Goal: Information Seeking & Learning: Learn about a topic

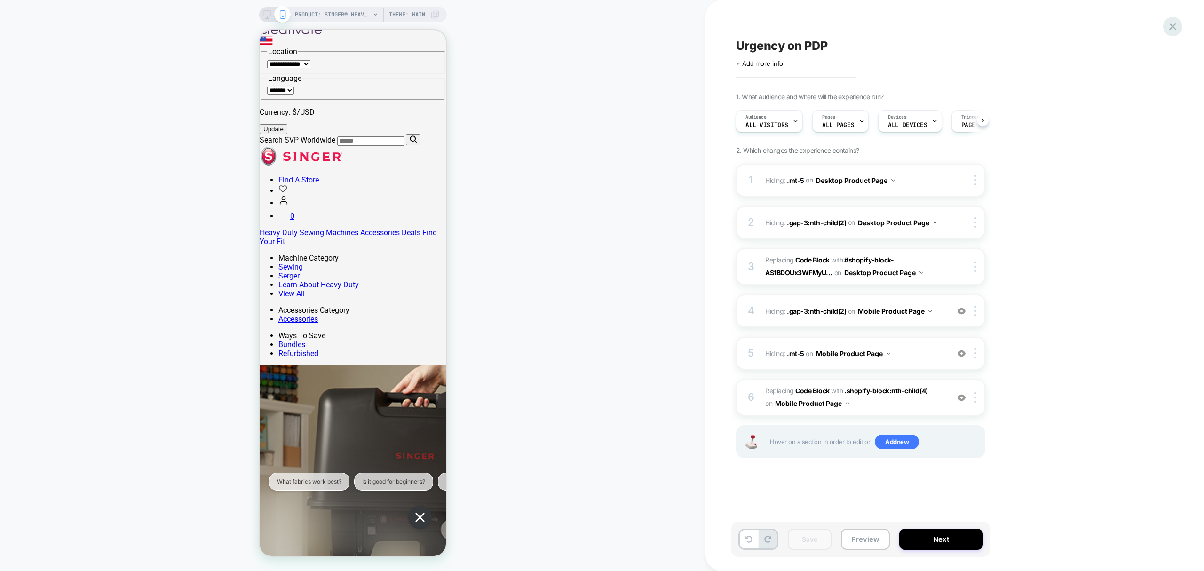
click at [1175, 30] on icon at bounding box center [1173, 26] width 13 height 13
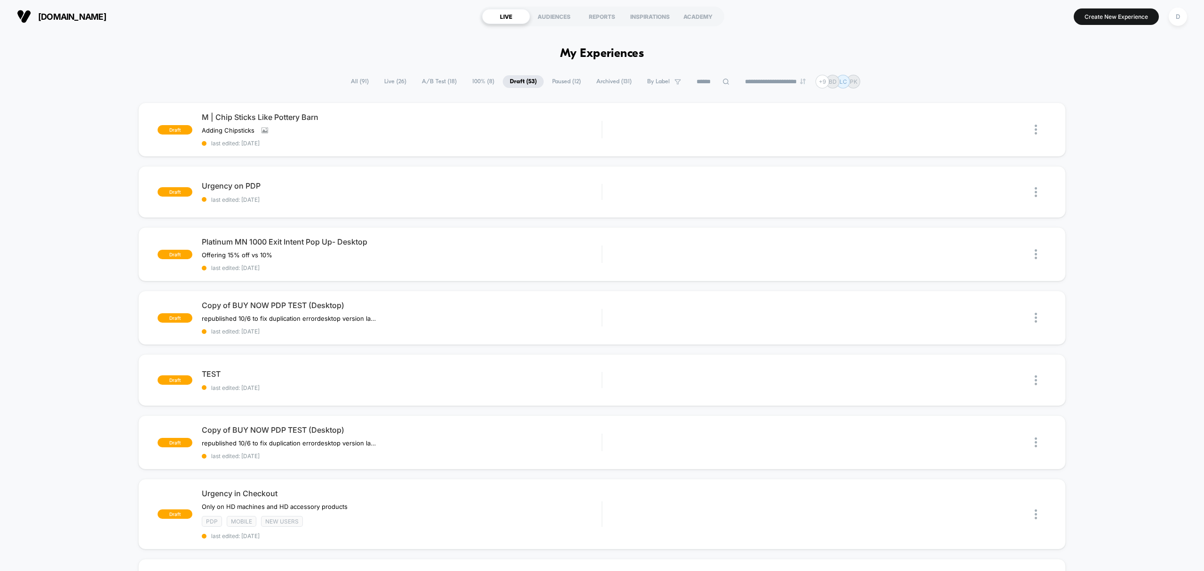
click at [345, 78] on span "All ( 91 )" at bounding box center [360, 81] width 32 height 13
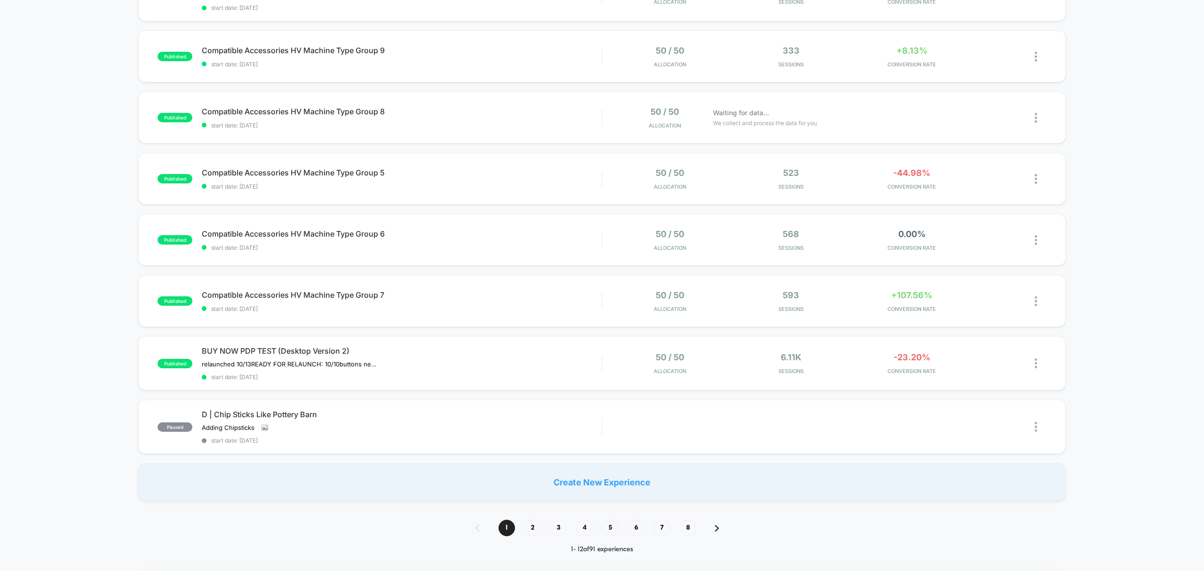
scroll to position [439, 0]
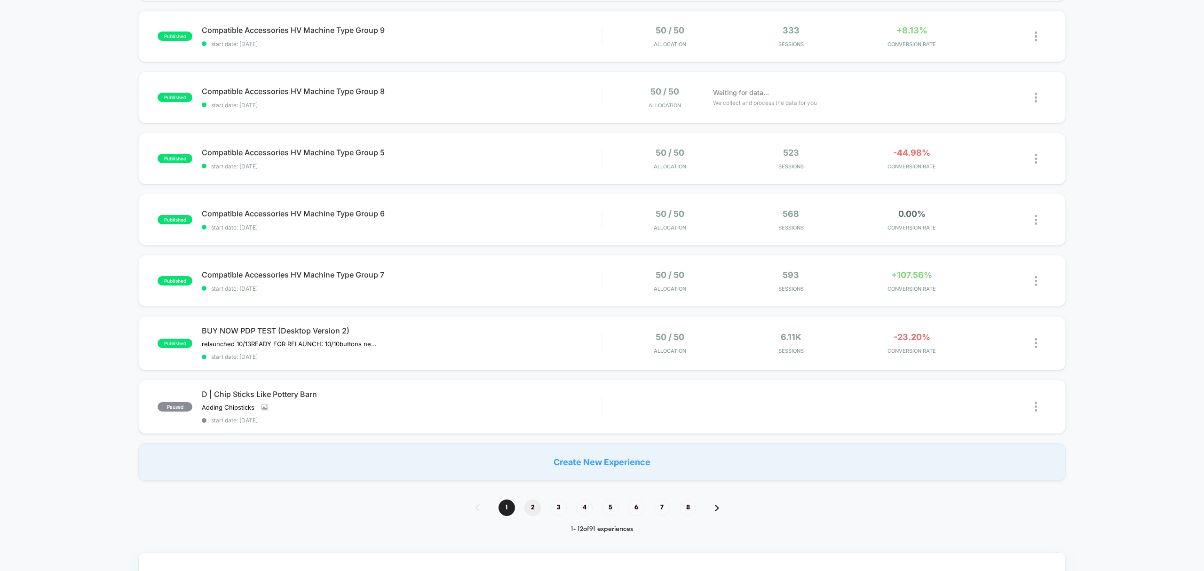
click at [537, 505] on span "2" at bounding box center [533, 508] width 16 height 16
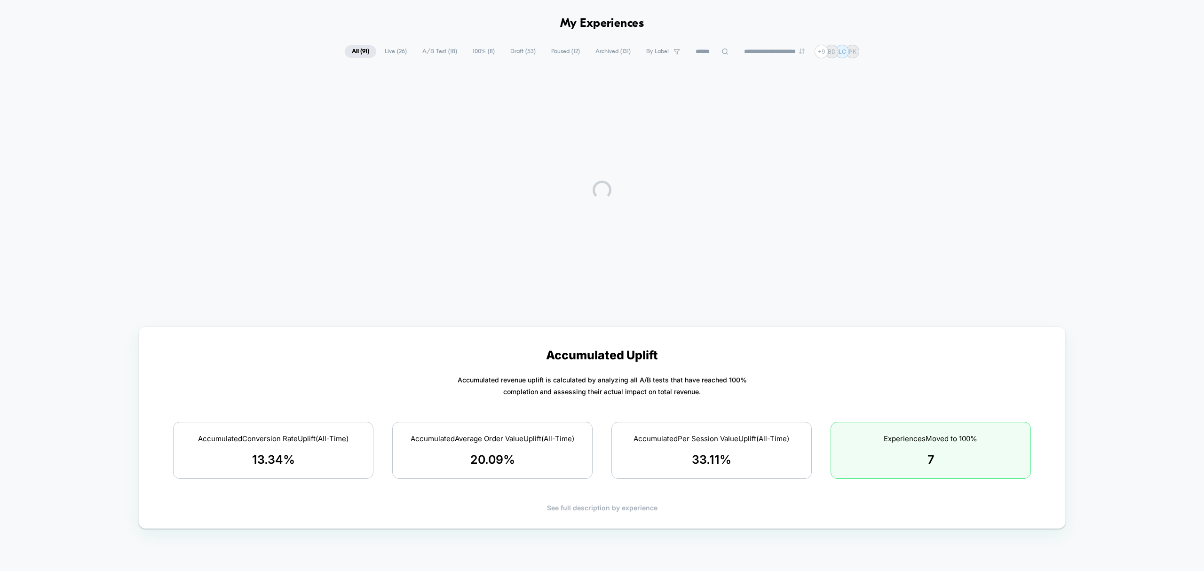
scroll to position [0, 0]
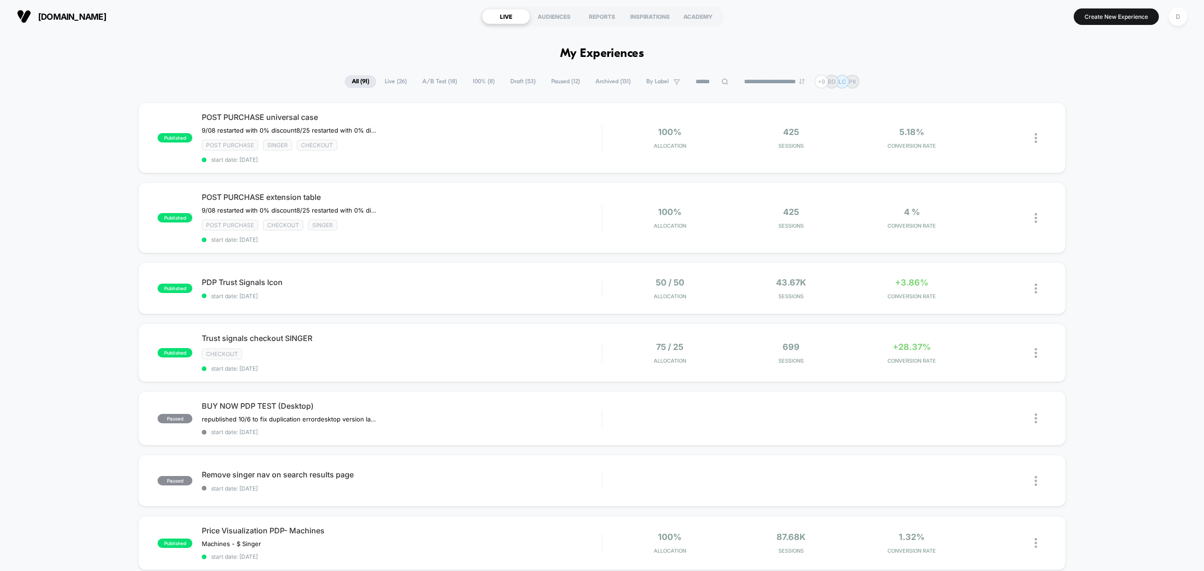
click at [398, 78] on span "Live ( 26 )" at bounding box center [396, 81] width 36 height 13
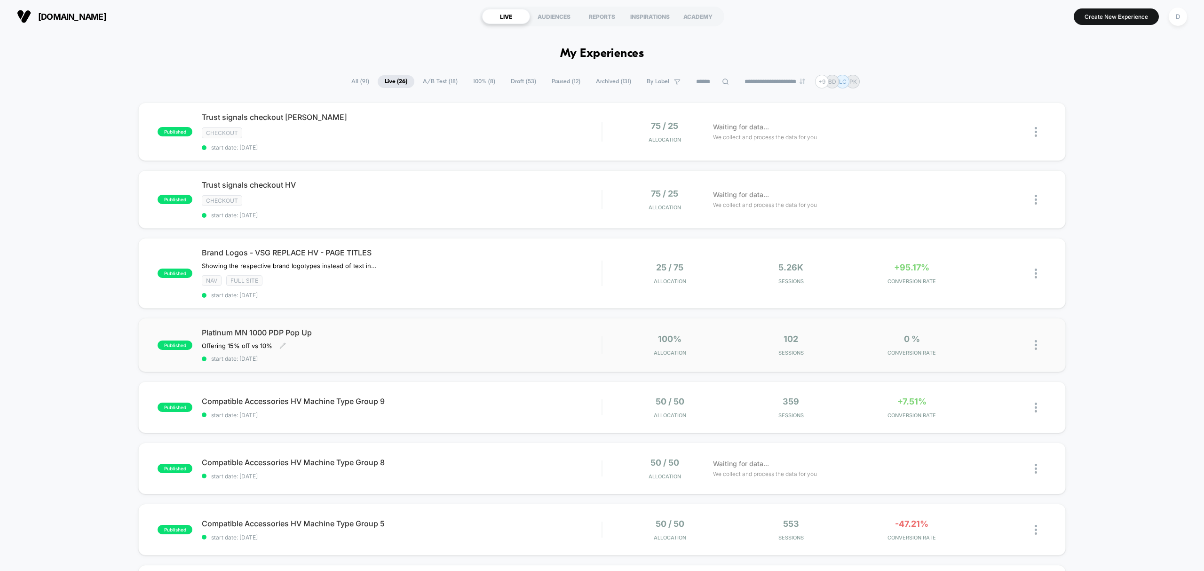
click at [456, 343] on div "Offering 15% off vs 10% Click to edit experience details Offering 15% off vs 10%" at bounding box center [342, 346] width 280 height 8
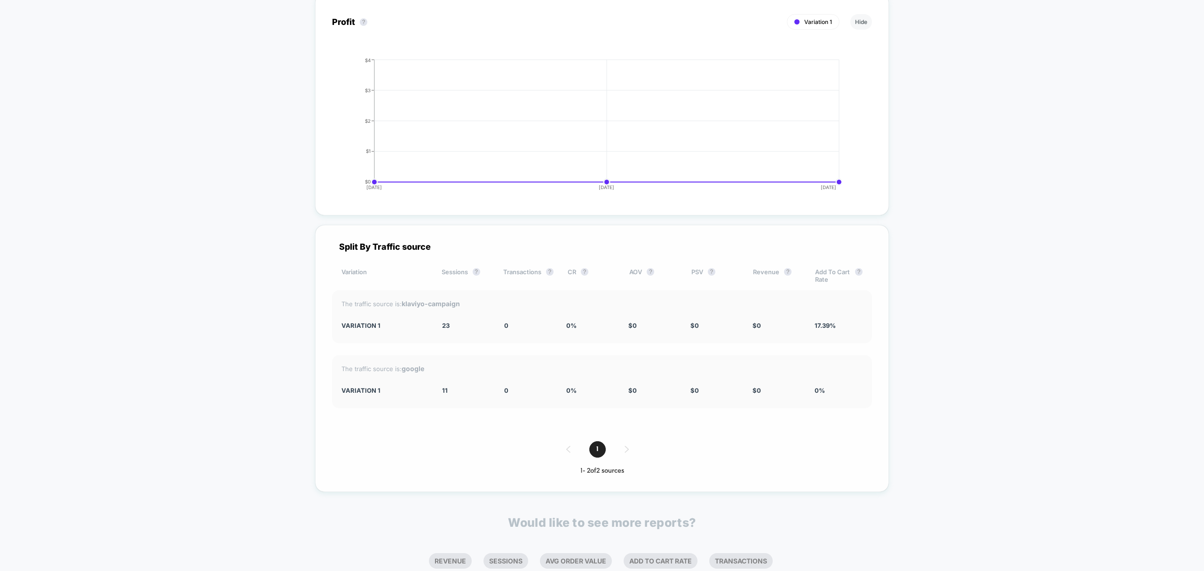
scroll to position [732, 0]
drag, startPoint x: 841, startPoint y: 320, endPoint x: 507, endPoint y: 311, distance: 334.2
click at [507, 311] on div "The traffic source is: klaviyo-campaign Variation 1 23 0 0 % $ 0 $ 0 $ 0 17.39 %" at bounding box center [602, 313] width 540 height 53
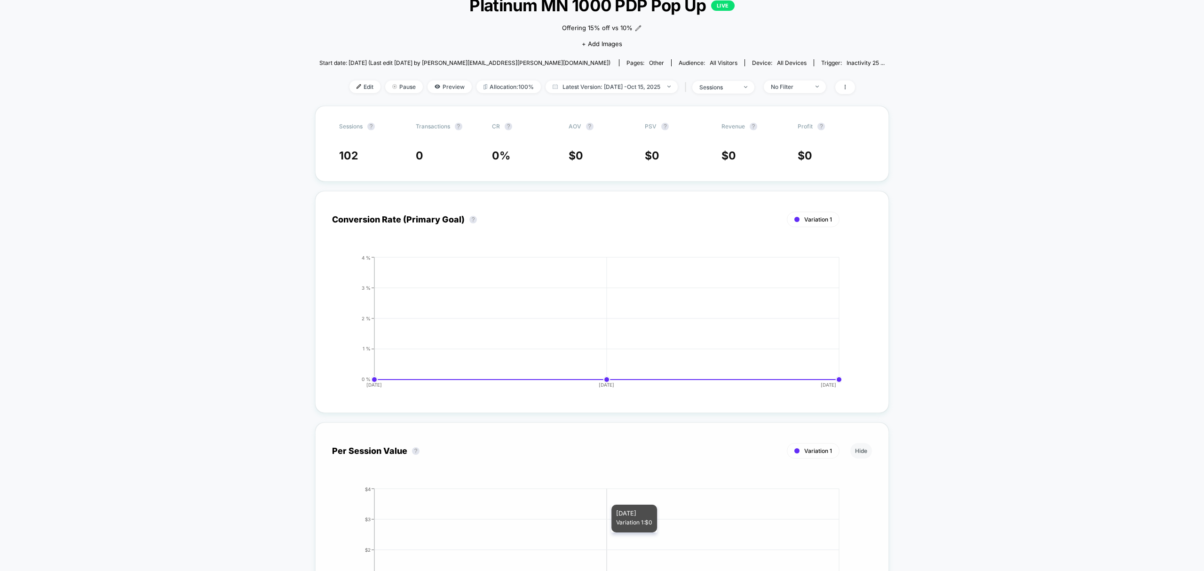
scroll to position [0, 0]
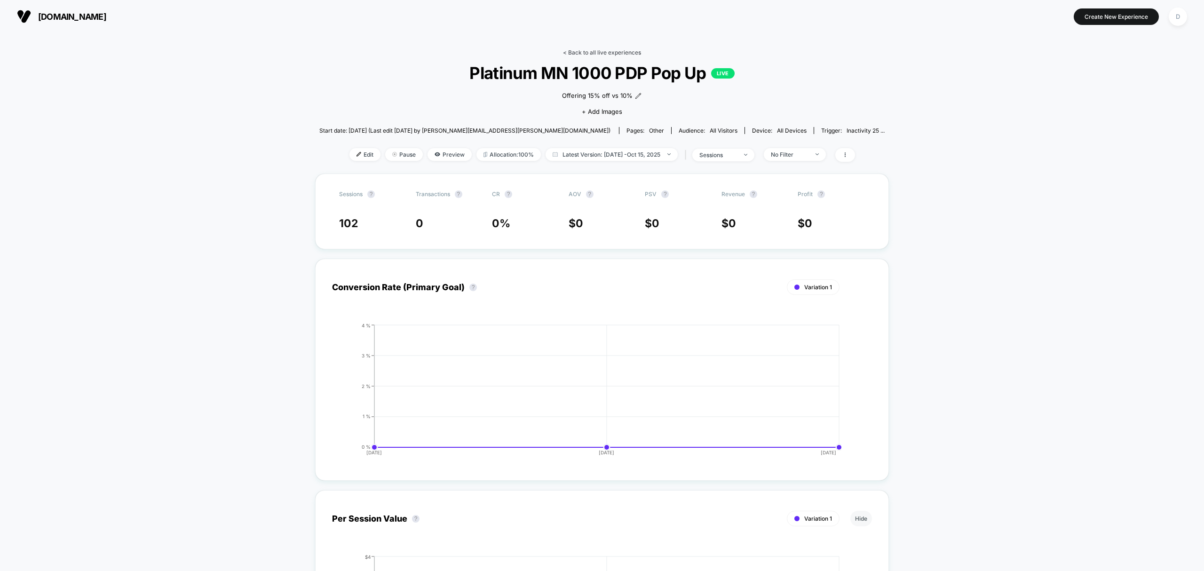
click at [583, 49] on link "< Back to all live experiences" at bounding box center [602, 52] width 78 height 7
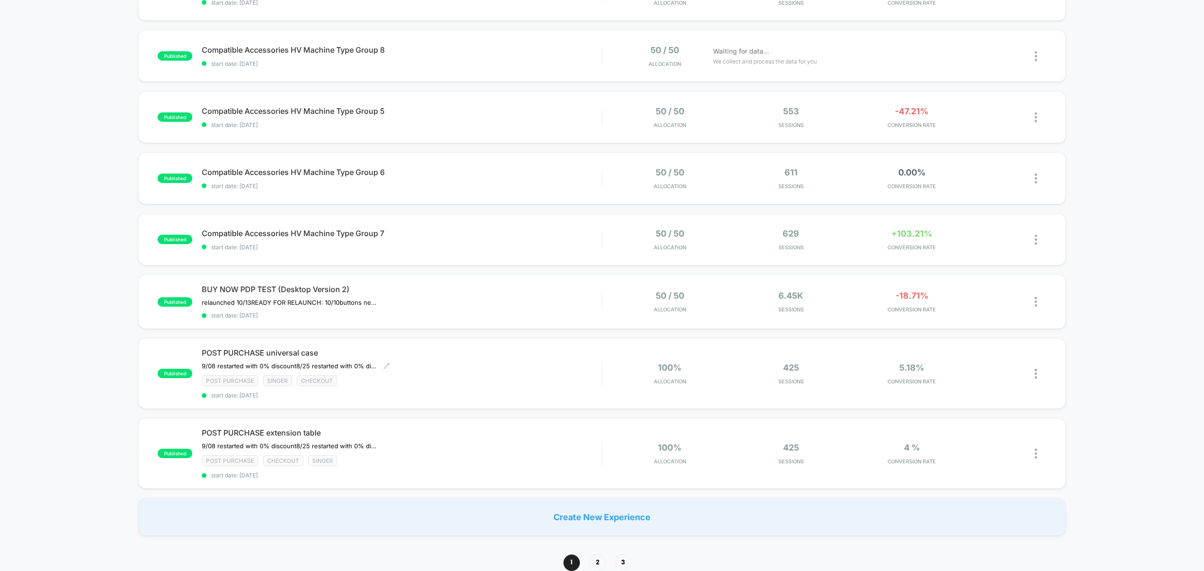
scroll to position [460, 0]
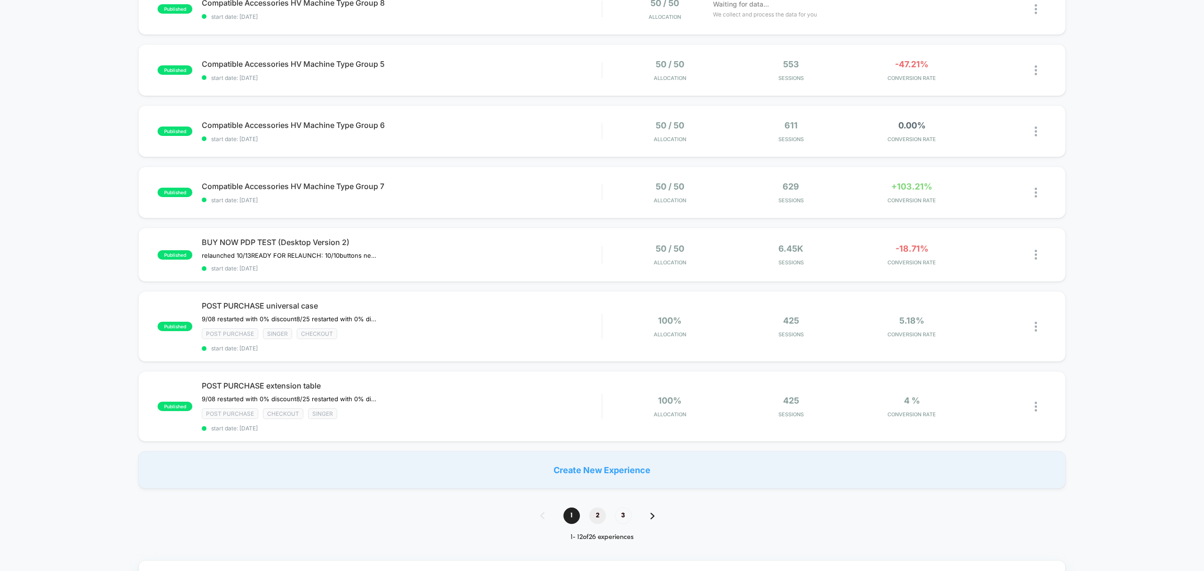
click at [604, 516] on span "2" at bounding box center [598, 516] width 16 height 16
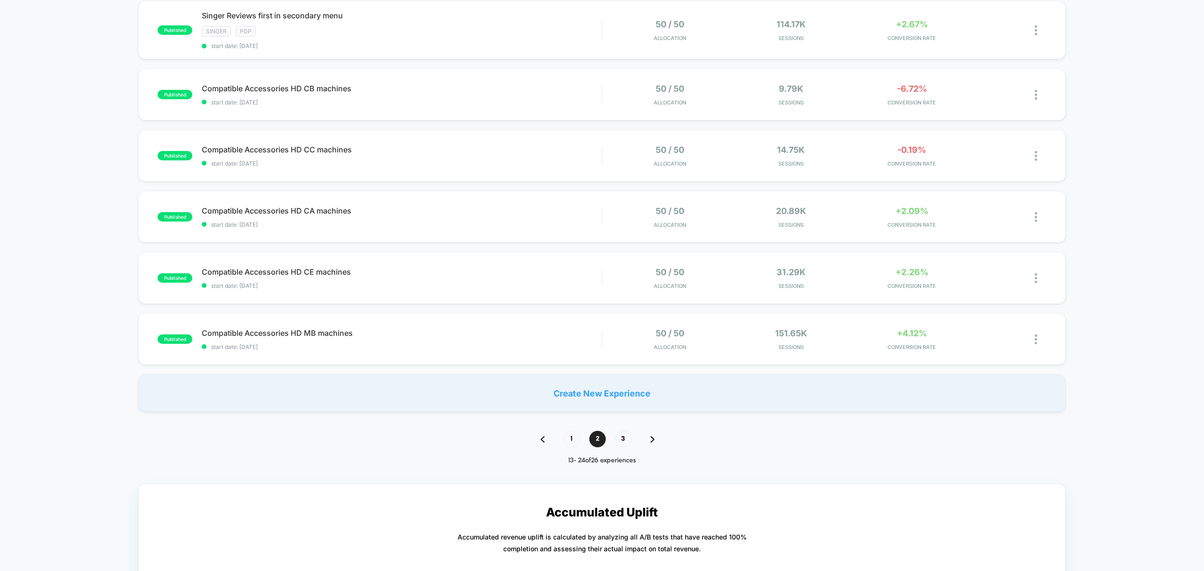
scroll to position [502, 0]
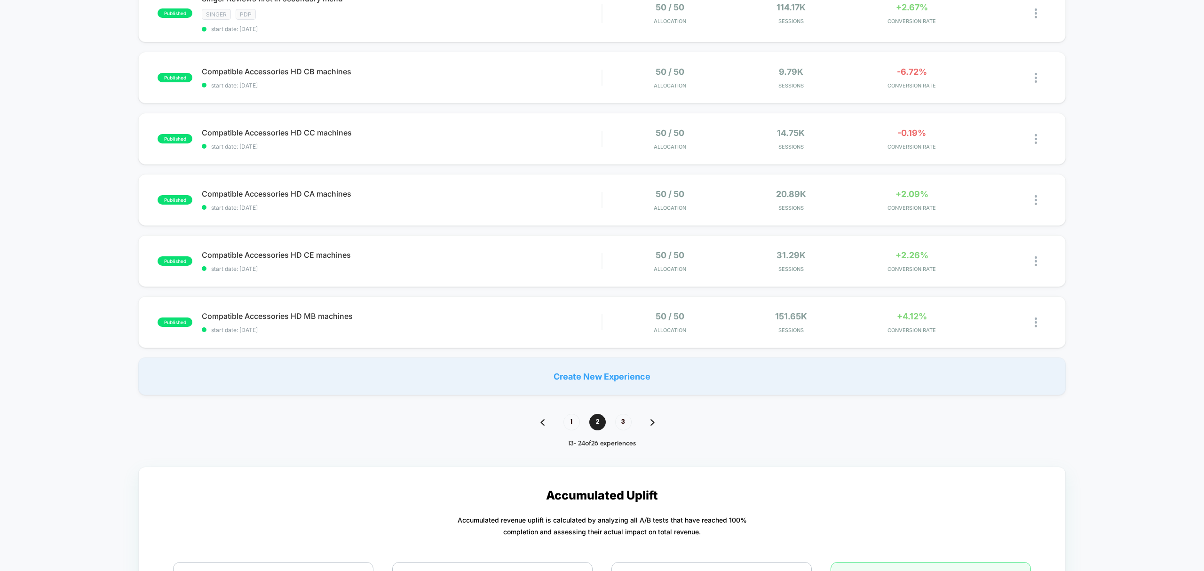
click at [580, 423] on div "1 2 3" at bounding box center [602, 422] width 143 height 16
click at [576, 420] on span "1" at bounding box center [572, 422] width 16 height 16
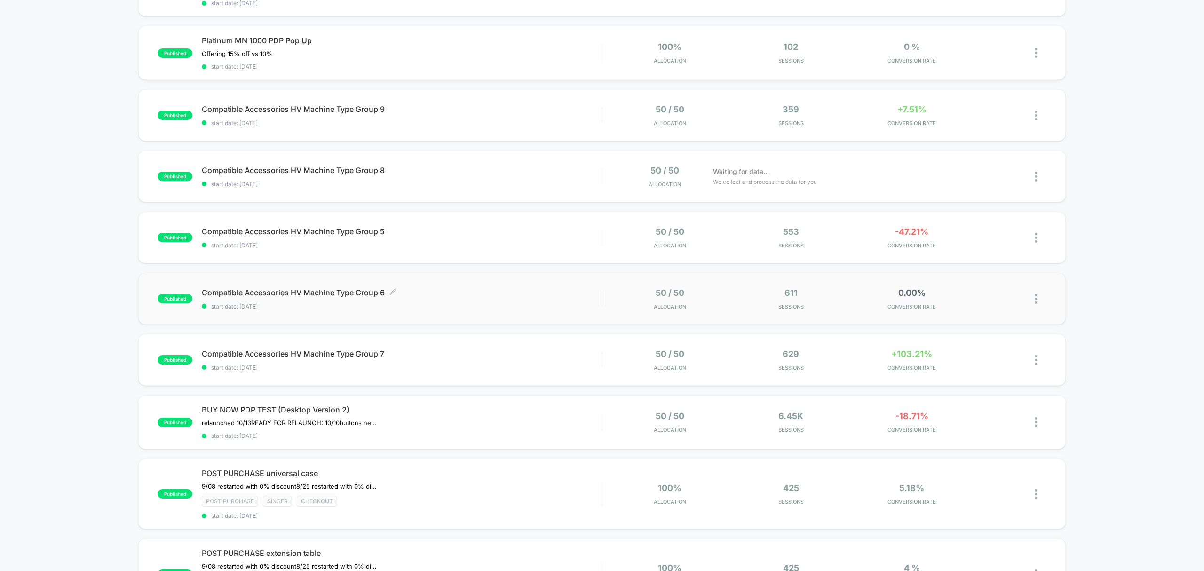
scroll to position [294, 0]
